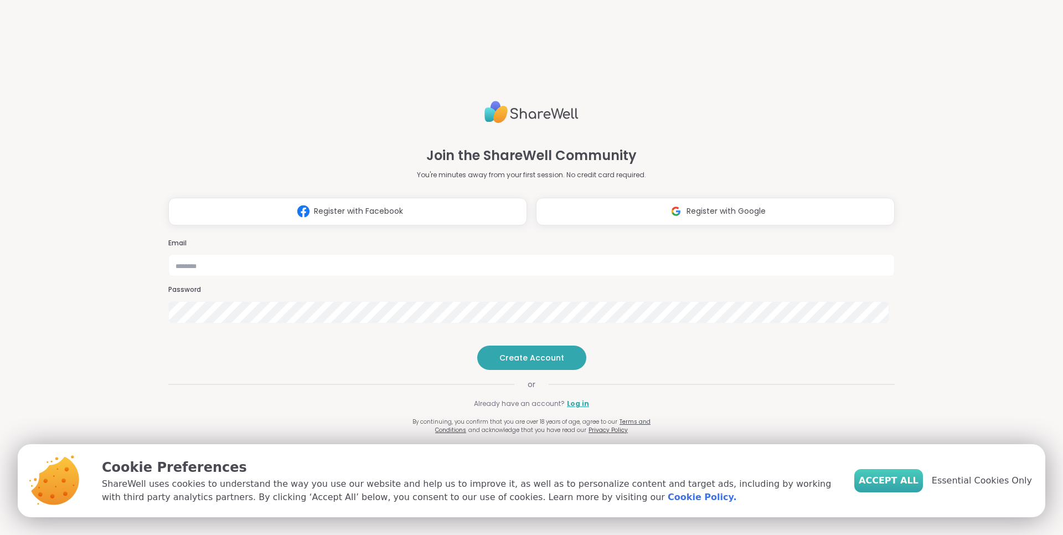
click at [893, 480] on span "Accept All" at bounding box center [889, 480] width 60 height 13
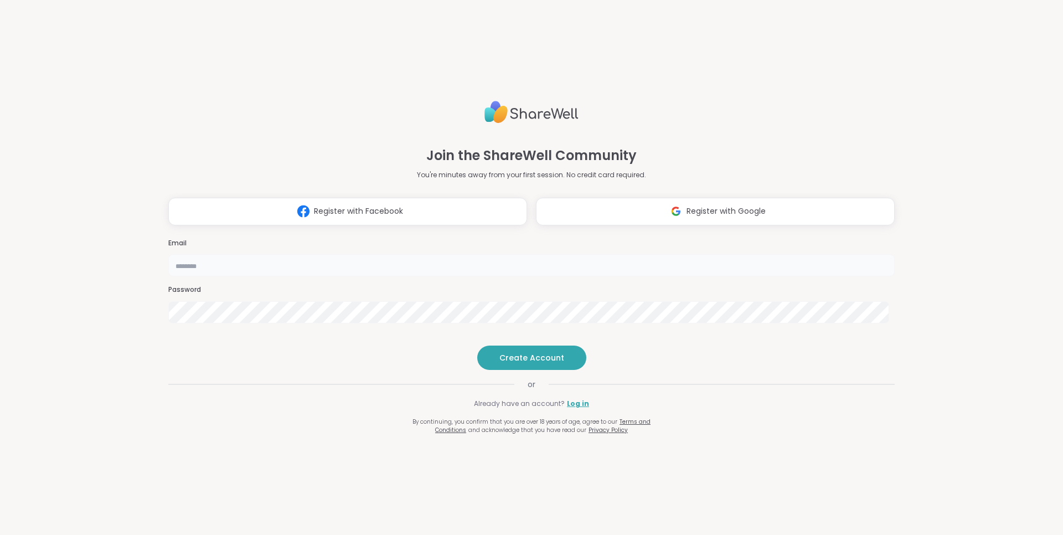
click at [462, 254] on input "email" at bounding box center [531, 265] width 726 height 22
type input "**********"
click at [531, 363] on span "Create Account" at bounding box center [531, 357] width 65 height 11
